Goal: Navigation & Orientation: Find specific page/section

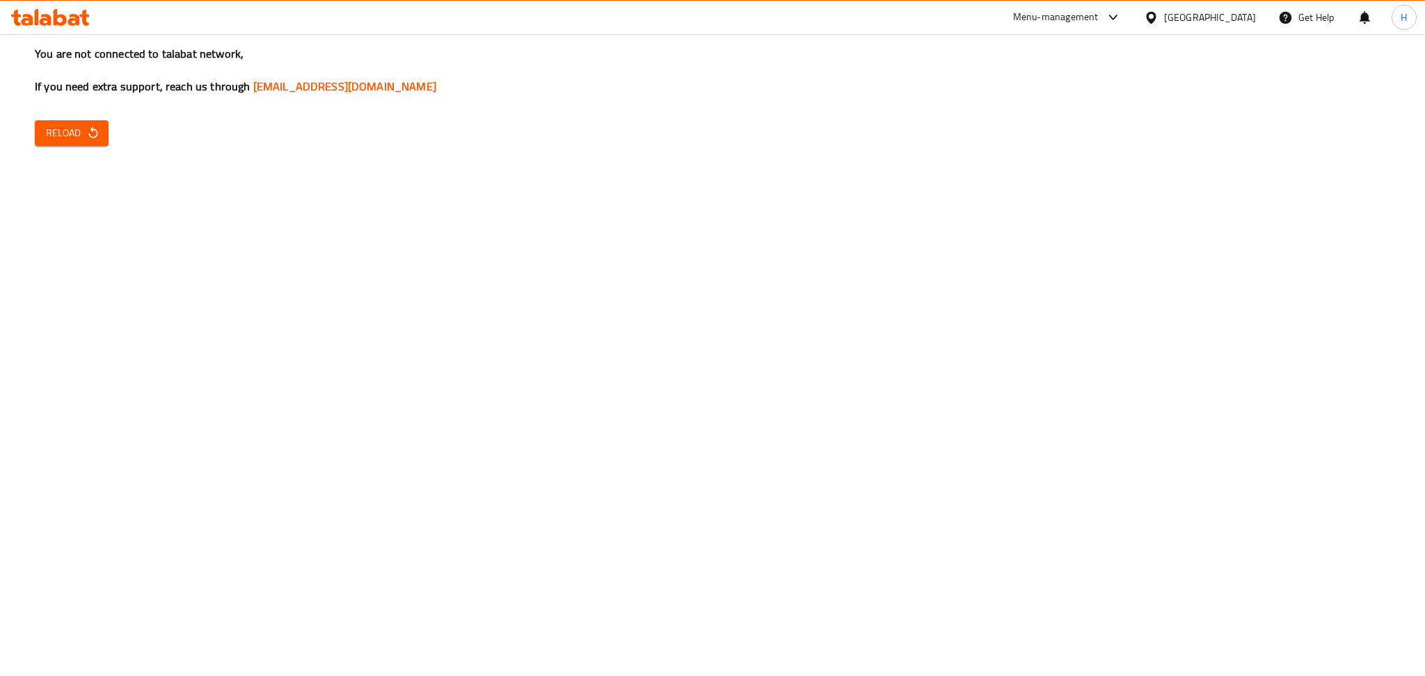
click at [90, 129] on icon "button" at bounding box center [93, 133] width 14 height 14
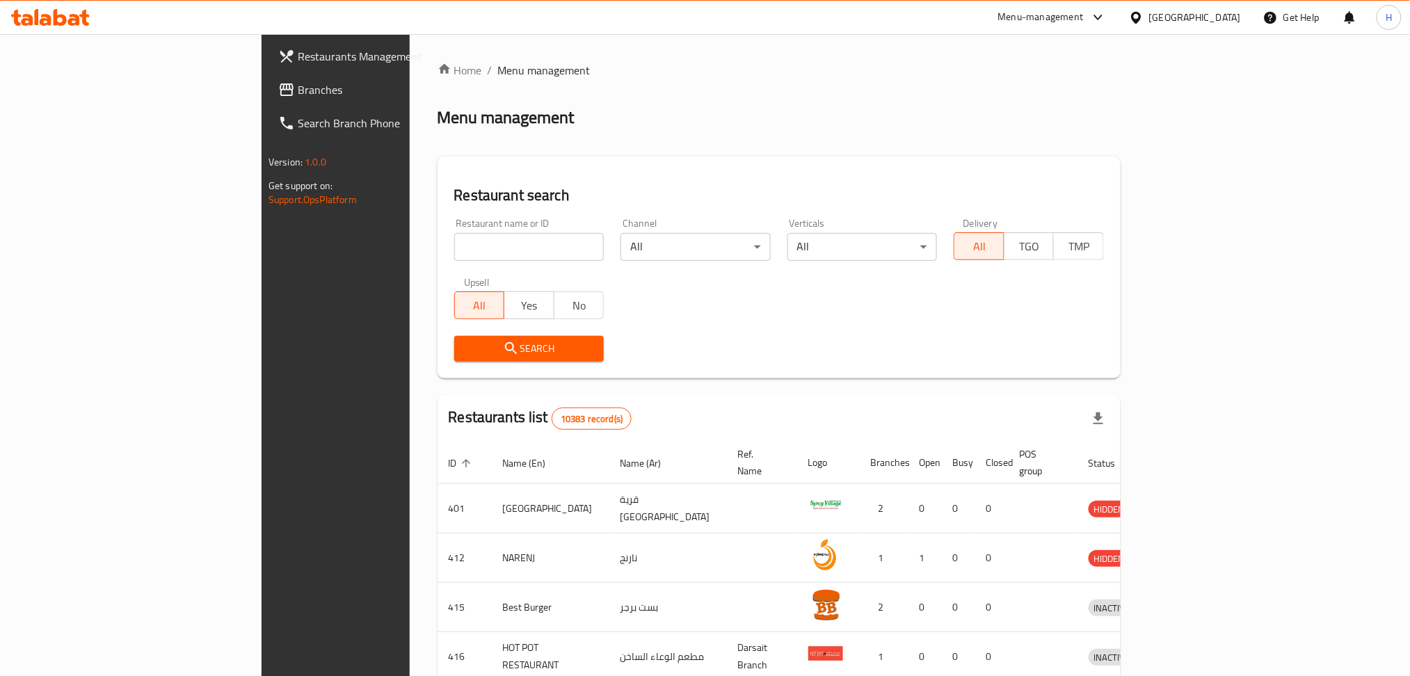
click at [298, 83] on span "Branches" at bounding box center [392, 89] width 189 height 17
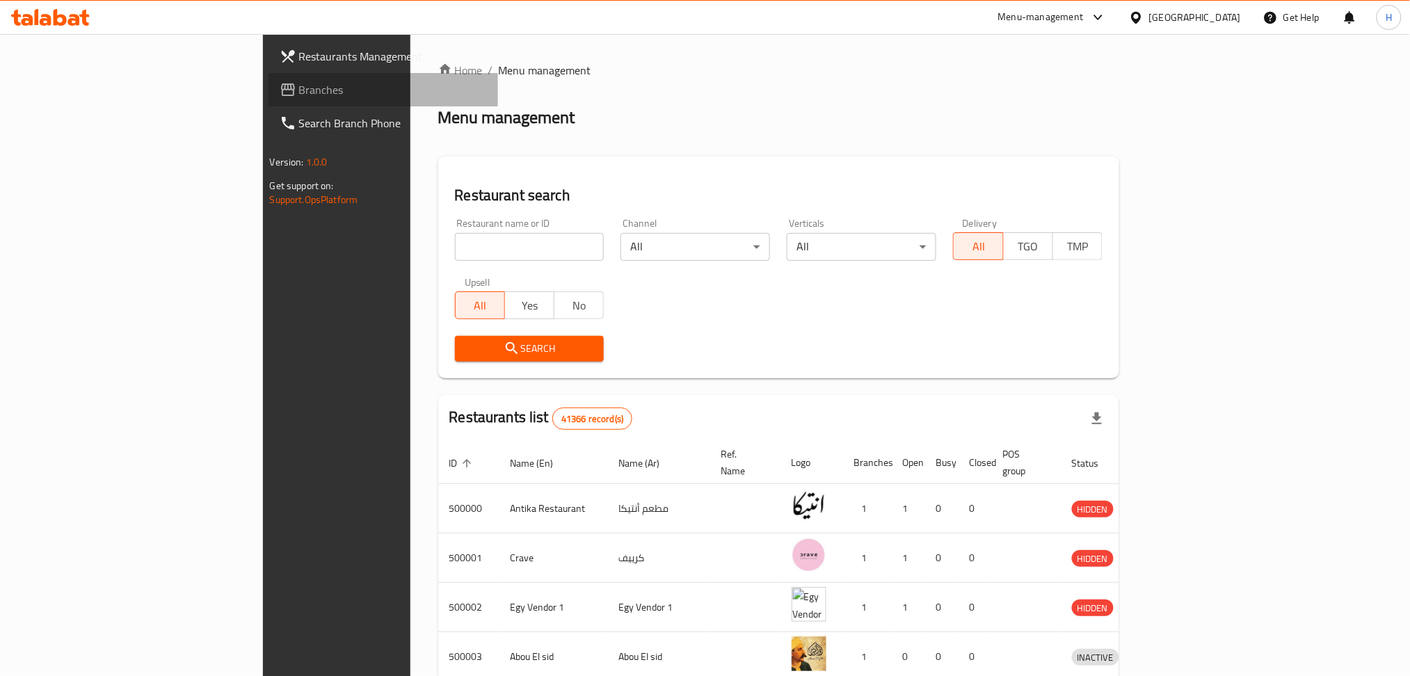
click at [299, 89] on span "Branches" at bounding box center [393, 89] width 189 height 17
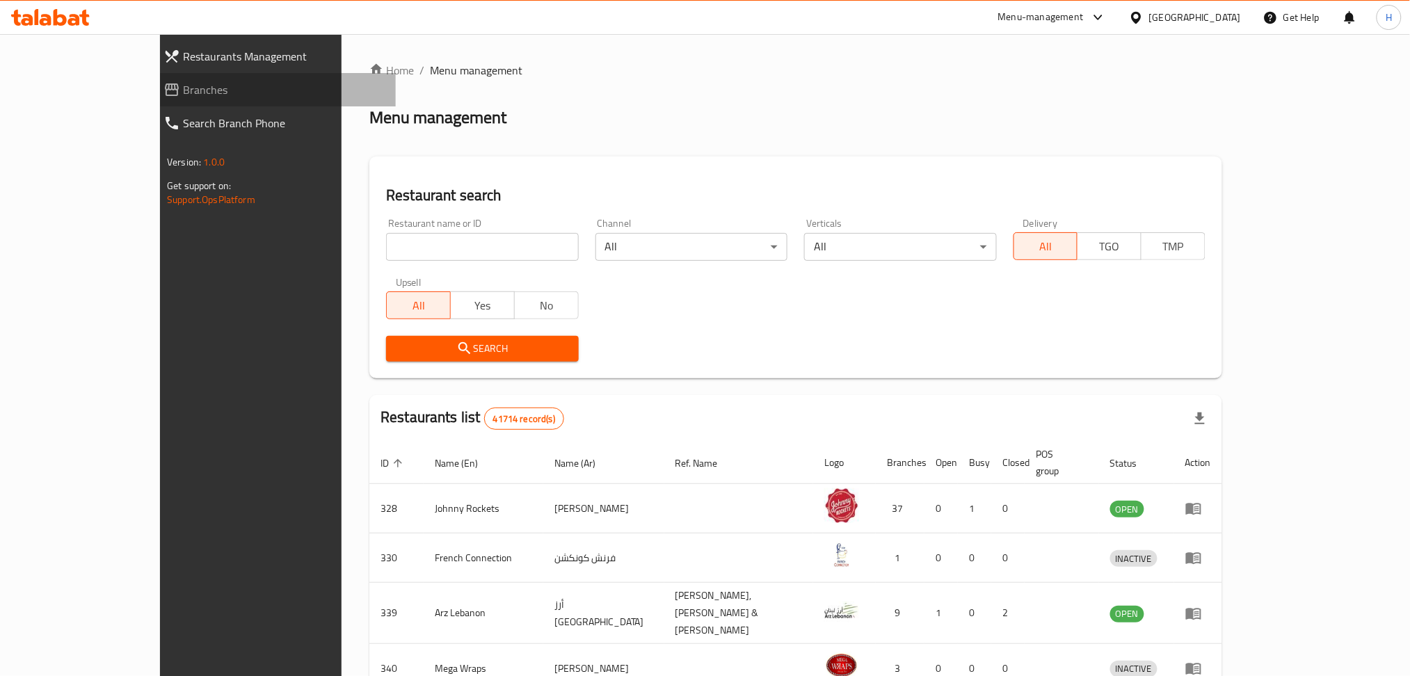
click at [183, 96] on span "Branches" at bounding box center [284, 89] width 202 height 17
click at [183, 85] on span "Branches" at bounding box center [284, 89] width 202 height 17
